Goal: Information Seeking & Learning: Learn about a topic

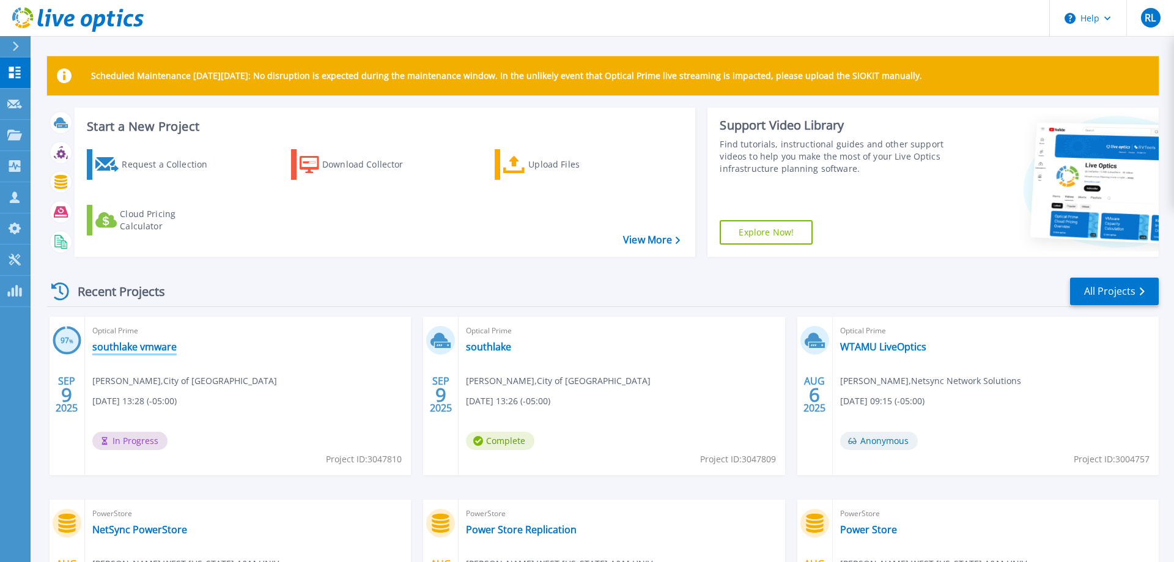
click at [133, 352] on link "southlake vmware" at bounding box center [134, 347] width 84 height 12
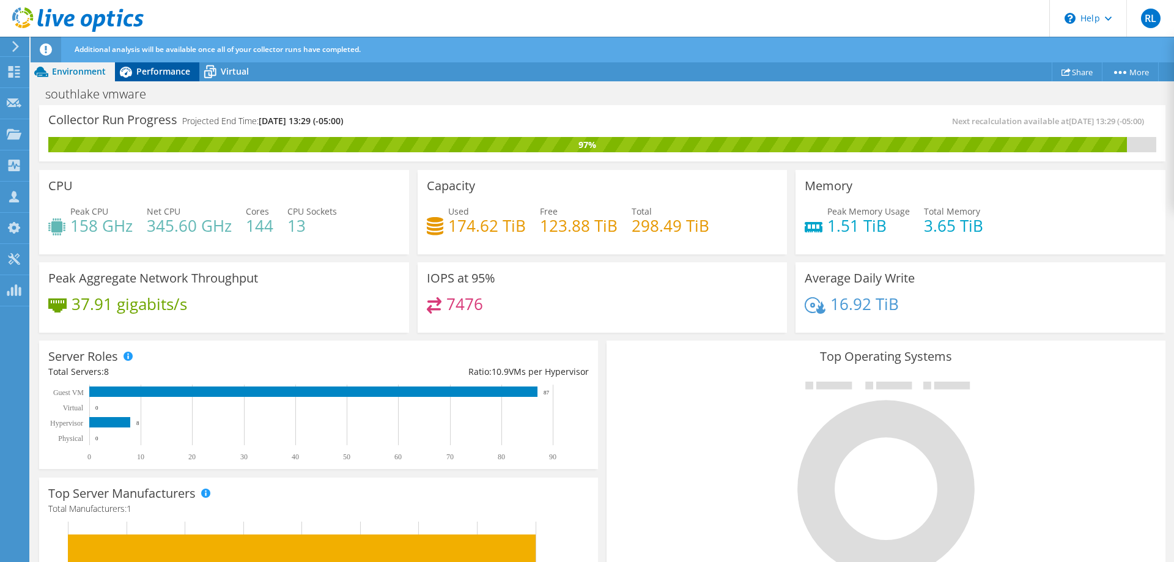
click at [155, 72] on span "Performance" at bounding box center [163, 71] width 54 height 12
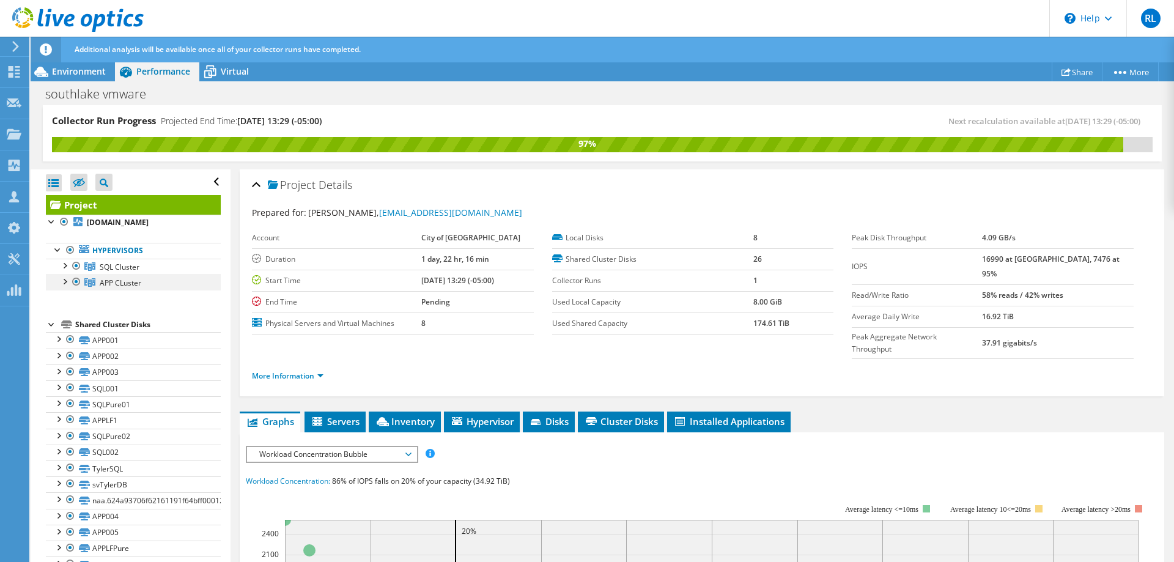
click at [64, 278] on div at bounding box center [64, 281] width 12 height 12
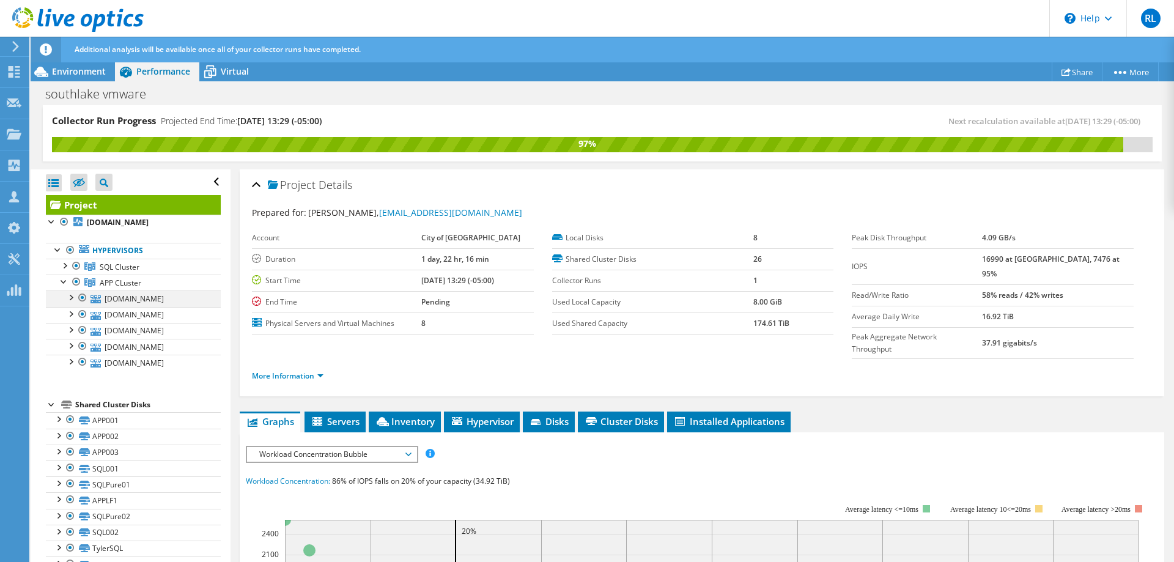
click at [75, 295] on div at bounding box center [70, 297] width 12 height 12
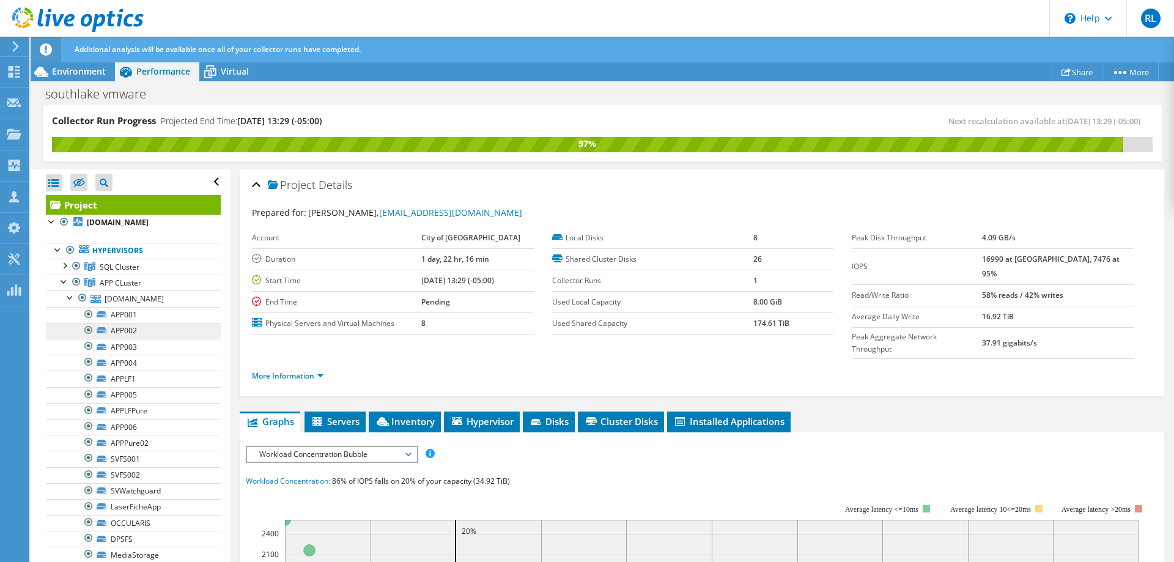
scroll to position [312, 0]
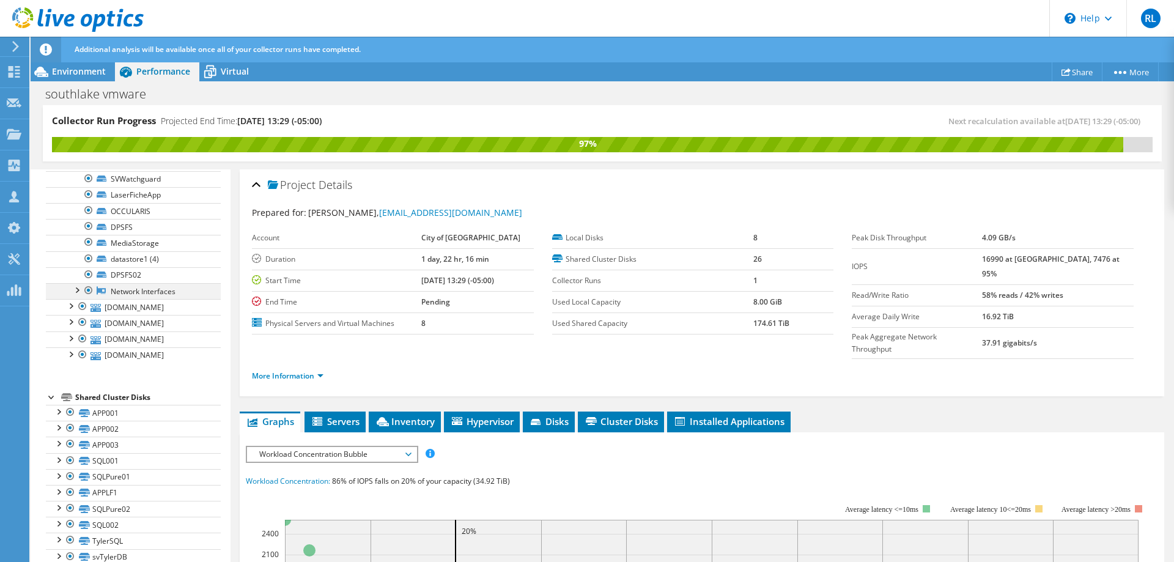
click at [78, 289] on div at bounding box center [76, 289] width 12 height 12
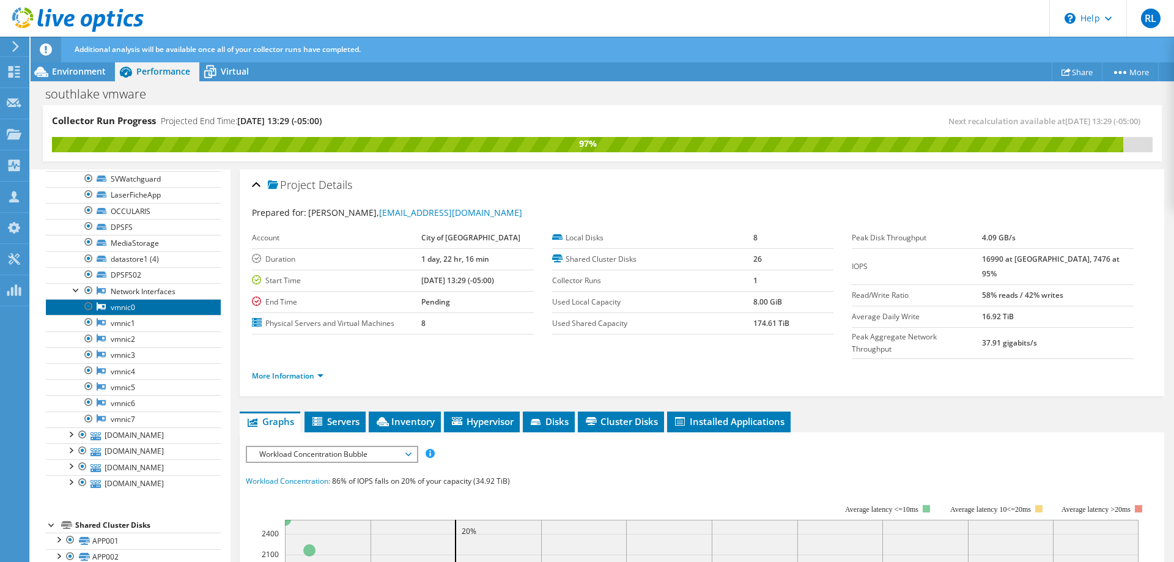
click at [119, 312] on link "vmnic0" at bounding box center [133, 307] width 175 height 16
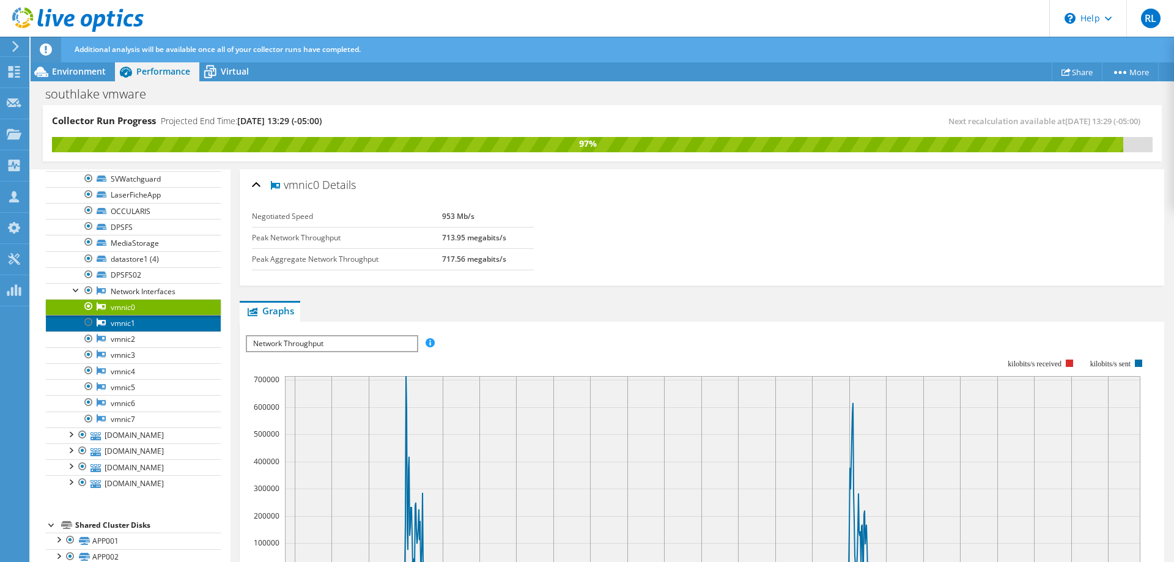
click at [127, 325] on link "vmnic1" at bounding box center [133, 323] width 175 height 16
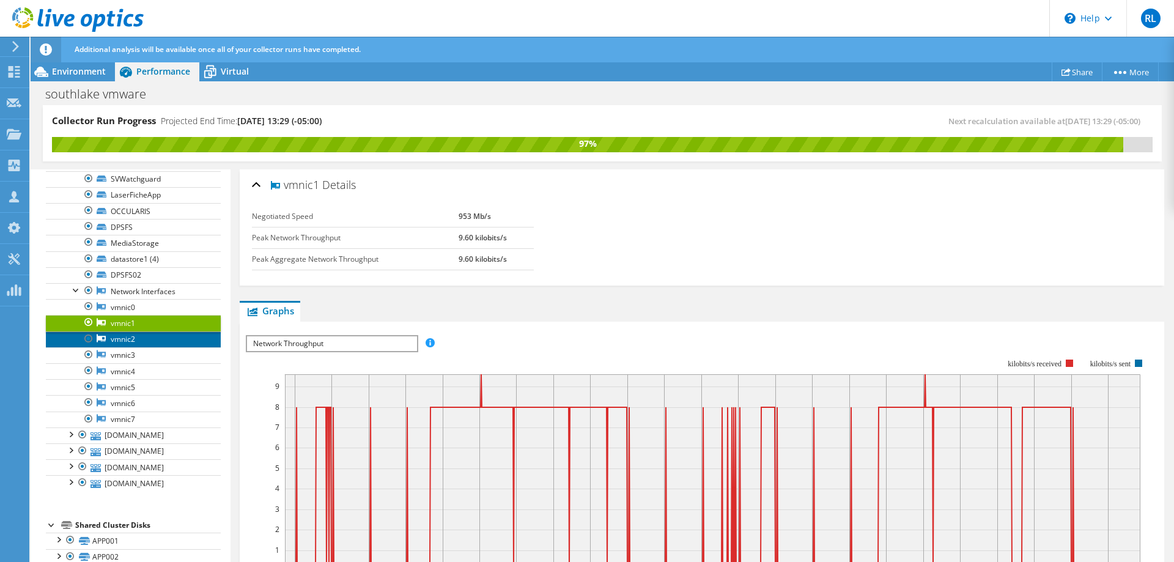
click at [130, 343] on link "vmnic2" at bounding box center [133, 340] width 175 height 16
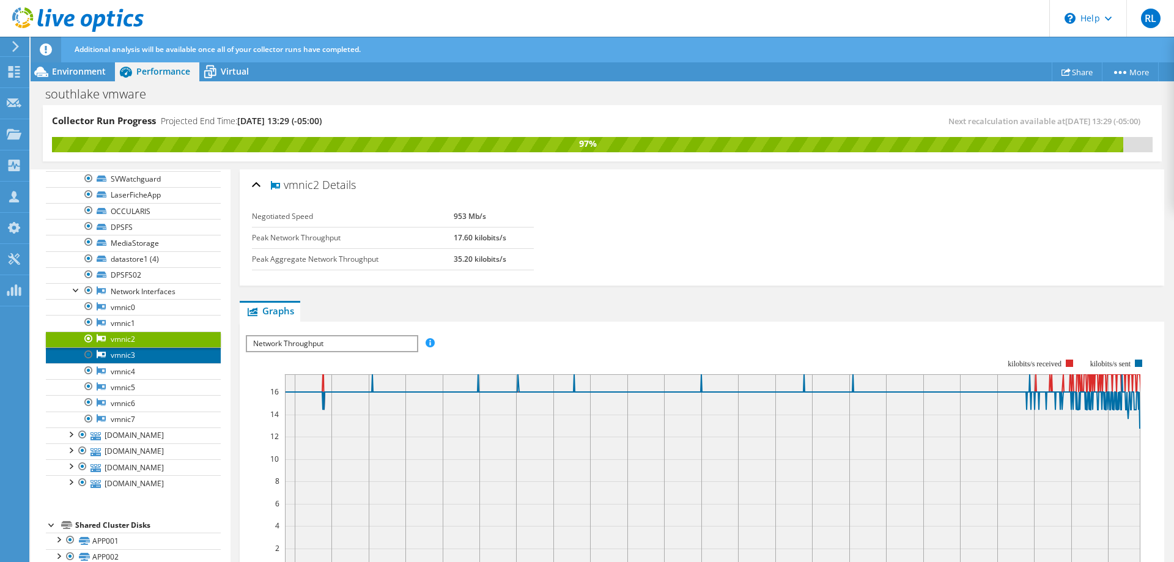
click at [129, 352] on link "vmnic3" at bounding box center [133, 355] width 175 height 16
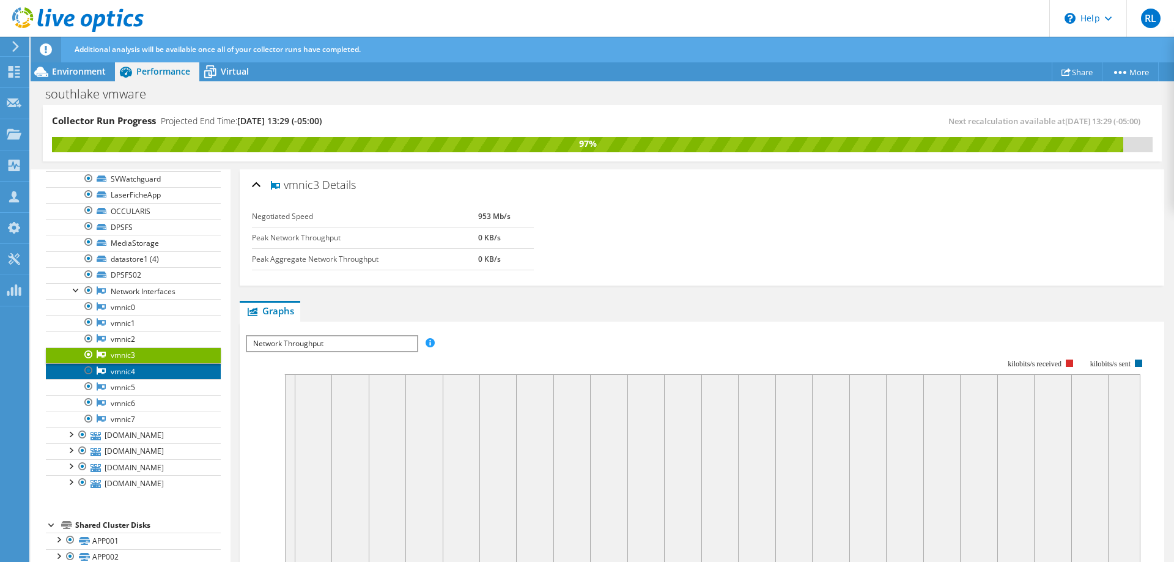
click at [111, 368] on link "vmnic4" at bounding box center [133, 371] width 175 height 16
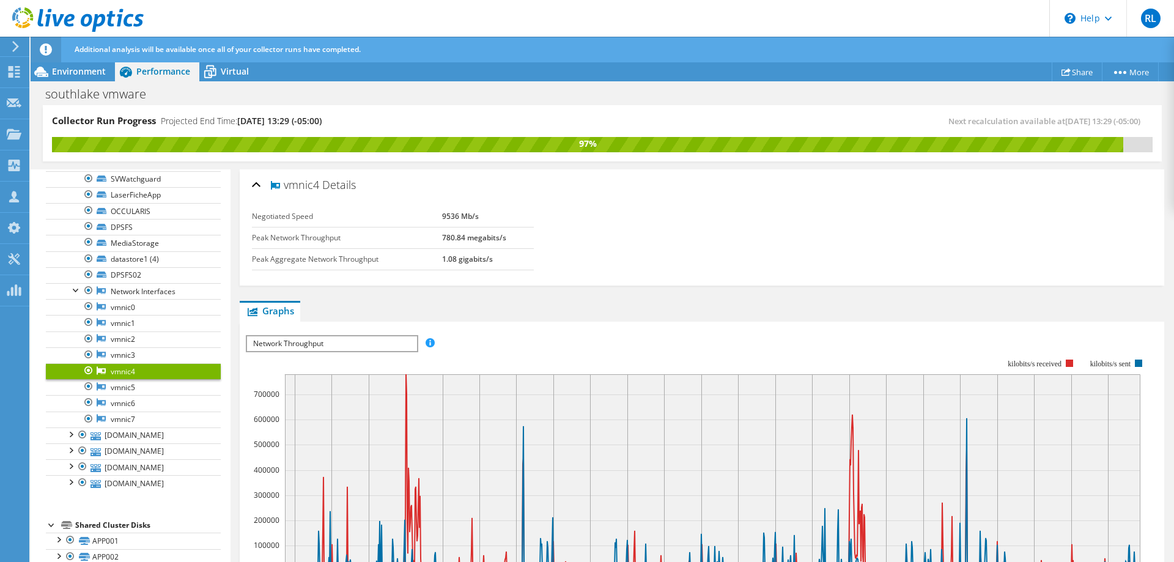
scroll to position [273, 0]
